Goal: Navigation & Orientation: Find specific page/section

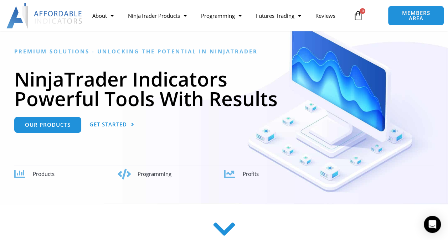
scroll to position [71, 0]
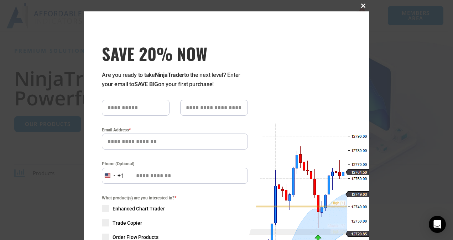
click at [360, 5] on span "SAVE 20% NOW popup" at bounding box center [363, 6] width 11 height 4
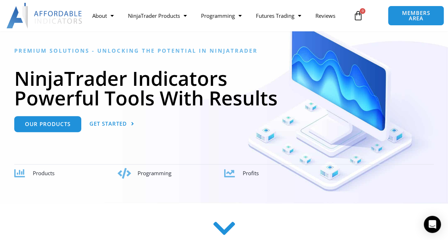
click at [359, 9] on link "$ 0.00 0 Cart" at bounding box center [357, 15] width 31 height 21
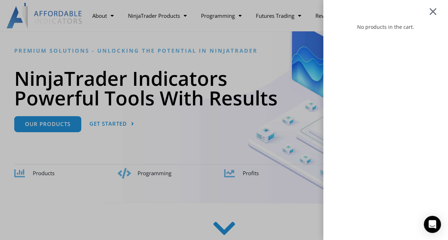
click at [436, 10] on div at bounding box center [432, 11] width 9 height 8
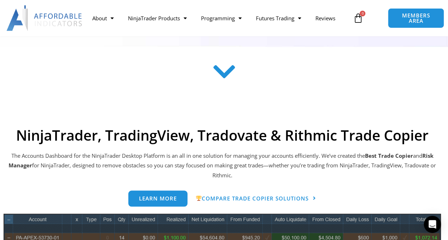
click at [224, 77] on icon at bounding box center [223, 72] width 25 height 25
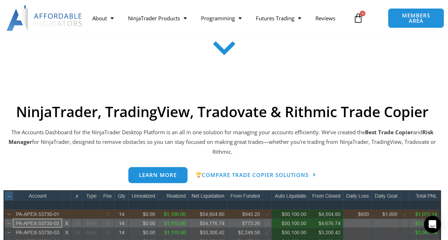
scroll to position [287, 0]
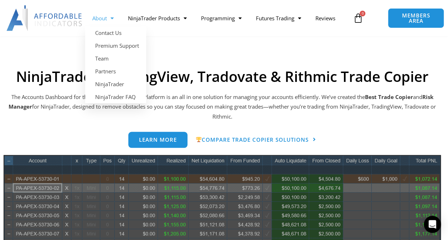
click at [106, 19] on link "About" at bounding box center [103, 18] width 36 height 16
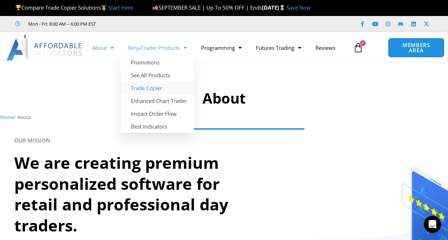
click at [159, 84] on link "Trade Copier" at bounding box center [157, 88] width 73 height 13
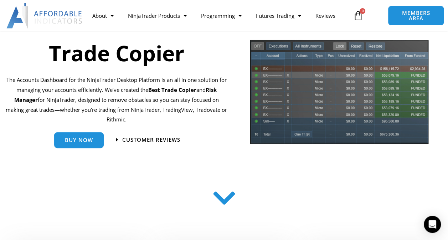
scroll to position [85, 0]
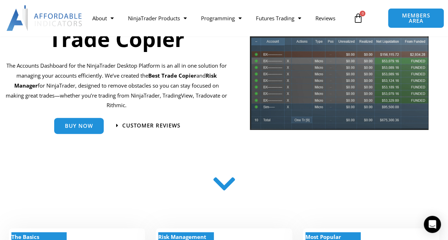
click at [223, 184] on icon at bounding box center [223, 183] width 25 height 25
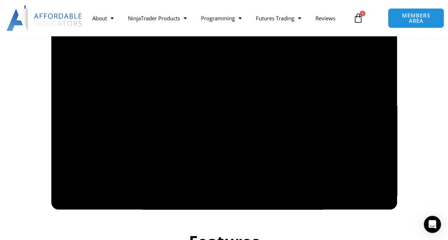
scroll to position [552, 0]
